Goal: Check status: Check status

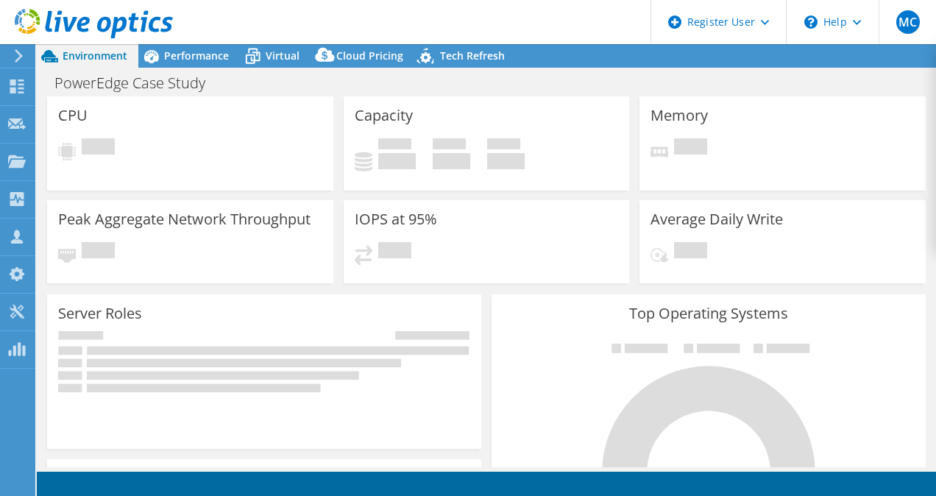
select select "USD"
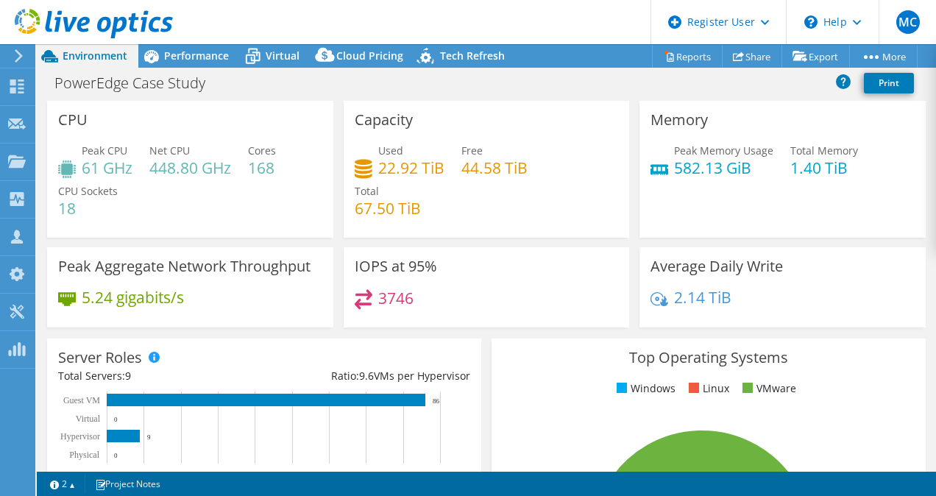
click at [870, 177] on div "Peak Memory Usage 582.13 GiB Total Memory 1.40 TiB" at bounding box center [782, 167] width 264 height 48
select select "USD"
